Goal: Task Accomplishment & Management: Use online tool/utility

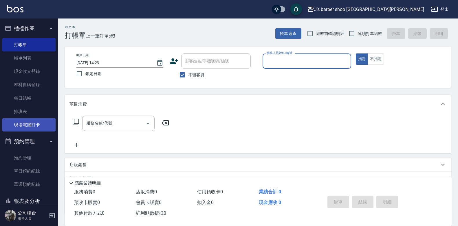
drag, startPoint x: 20, startPoint y: 158, endPoint x: 46, endPoint y: 131, distance: 37.7
click at [20, 158] on link "預約管理" at bounding box center [28, 157] width 53 height 13
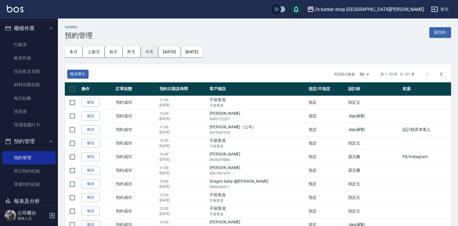
click at [147, 54] on button "今天" at bounding box center [150, 52] width 18 height 11
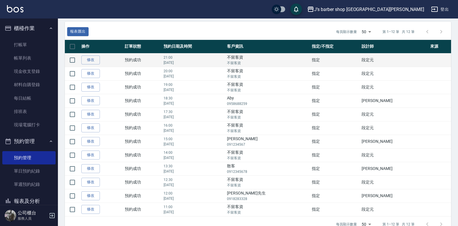
scroll to position [56, 0]
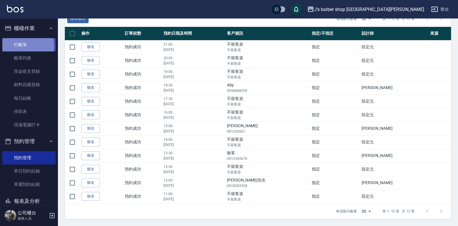
click at [20, 46] on link "打帳單" at bounding box center [28, 44] width 53 height 13
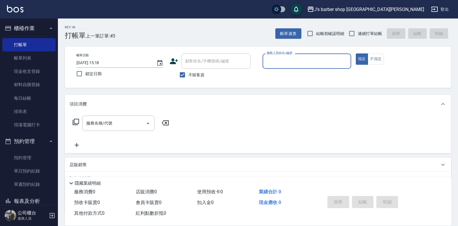
click at [297, 61] on input "服務人員姓名/編號" at bounding box center [306, 61] width 83 height 10
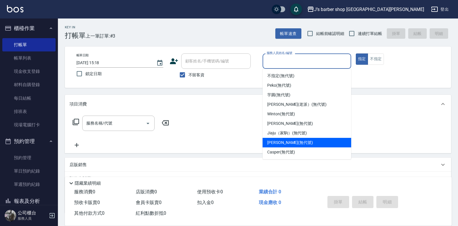
click at [291, 138] on div "[PERSON_NAME] (無代號)" at bounding box center [307, 143] width 89 height 10
type input "[PERSON_NAME](無代號)"
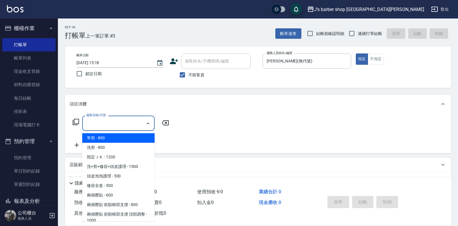
click at [119, 123] on input "服務名稱/代號" at bounding box center [114, 123] width 58 height 10
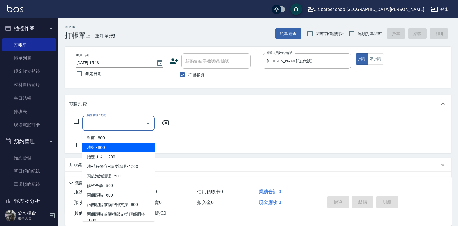
click at [113, 147] on span "洗剪 - 800" at bounding box center [118, 148] width 72 height 10
type input "洗剪(101)"
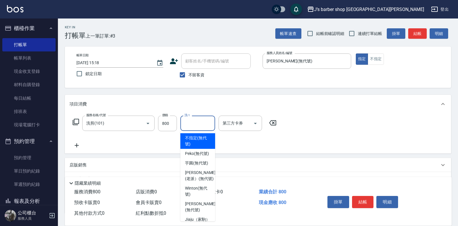
click at [185, 127] on input "洗-1" at bounding box center [198, 123] width 30 height 10
click at [197, 155] on span "Peko (無代號)" at bounding box center [197, 154] width 24 height 6
type input "Peko(無代號)"
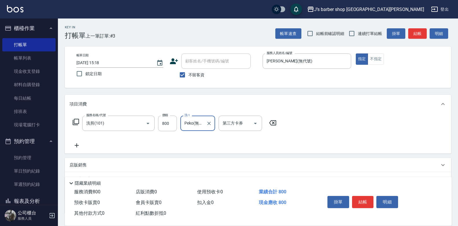
click at [82, 143] on icon at bounding box center [76, 145] width 14 height 7
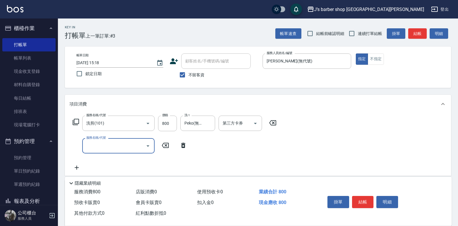
click at [116, 143] on input "服務名稱/代號" at bounding box center [114, 146] width 58 height 10
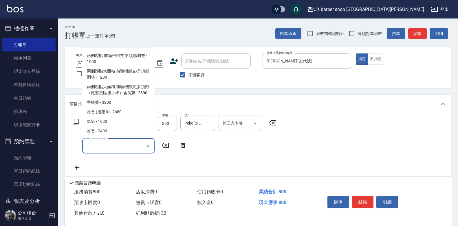
scroll to position [82, 0]
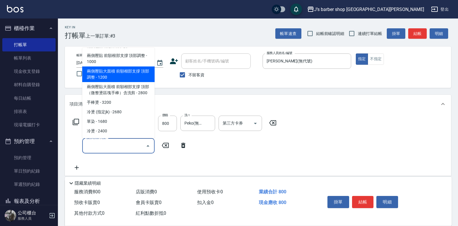
click at [126, 68] on span "兩側壓貼大面積 前額根部支撐 頂部調整 - 1200" at bounding box center [118, 75] width 72 height 16
type input "兩側壓貼大面積 前額根部支撐 頂部調整(Gp3)"
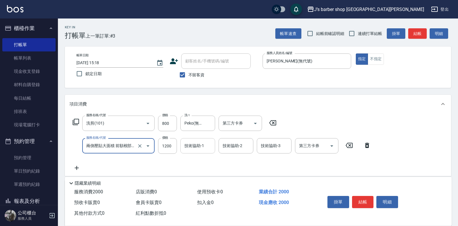
click at [198, 151] on input "技術協助-1" at bounding box center [198, 146] width 30 height 10
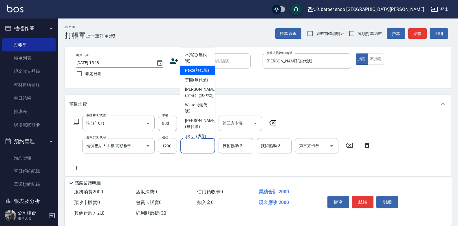
click at [196, 74] on span "Peko (無代號)" at bounding box center [197, 70] width 24 height 6
type input "Peko(無代號)"
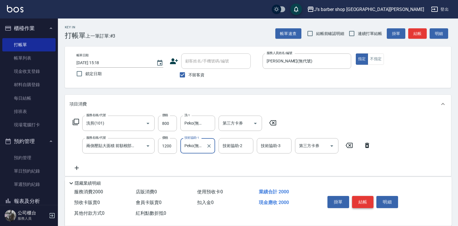
click at [366, 200] on button "結帳" at bounding box center [363, 202] width 22 height 12
